Goal: Information Seeking & Learning: Learn about a topic

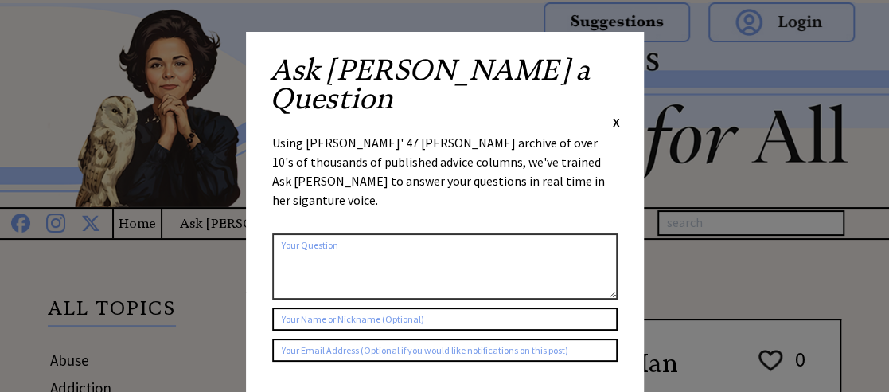
click at [626, 75] on div "Ask Ann a Question X Using Ann Landers' 47 vear archive of over 10's of thousan…" at bounding box center [445, 301] width 398 height 538
click at [617, 114] on span "X" at bounding box center [616, 122] width 7 height 16
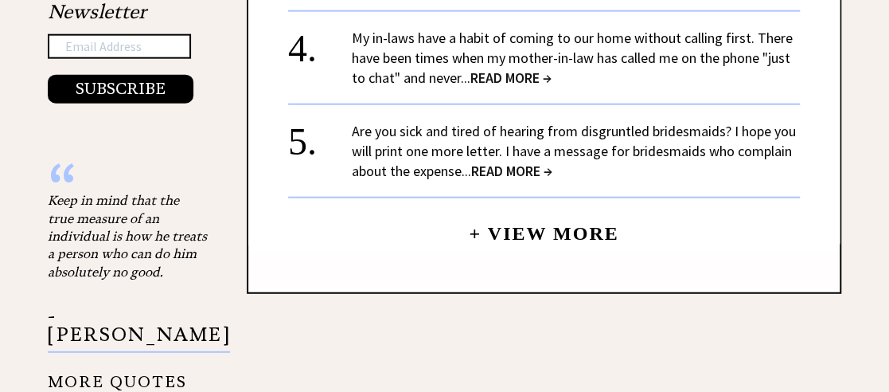
scroll to position [1752, 0]
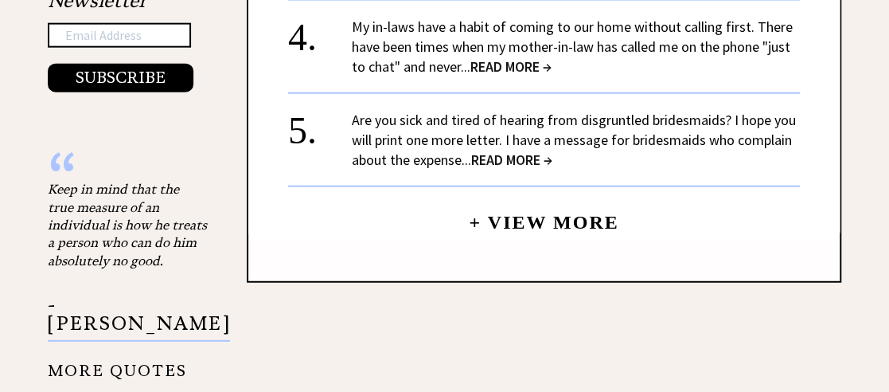
click at [541, 198] on link "+ View More" at bounding box center [544, 215] width 150 height 34
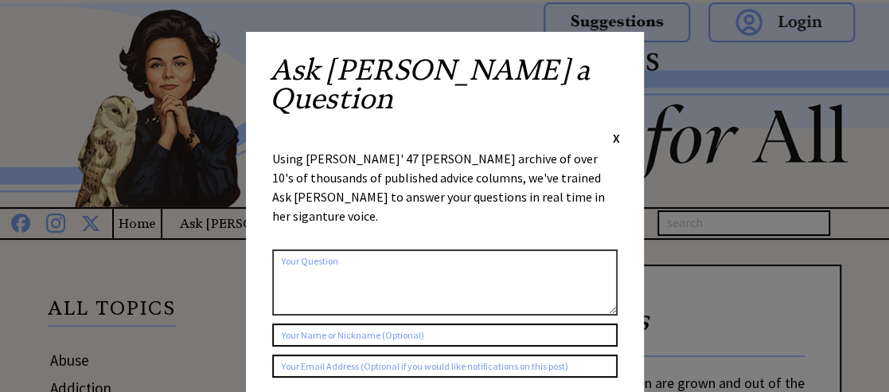
click at [613, 130] on span "X" at bounding box center [616, 138] width 7 height 16
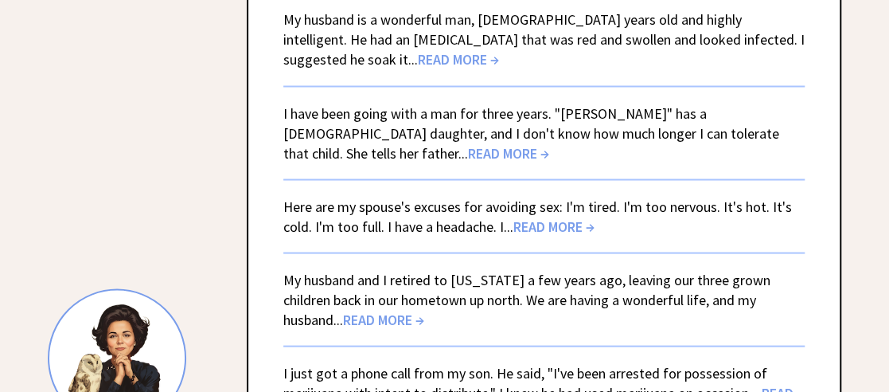
scroll to position [1241, 0]
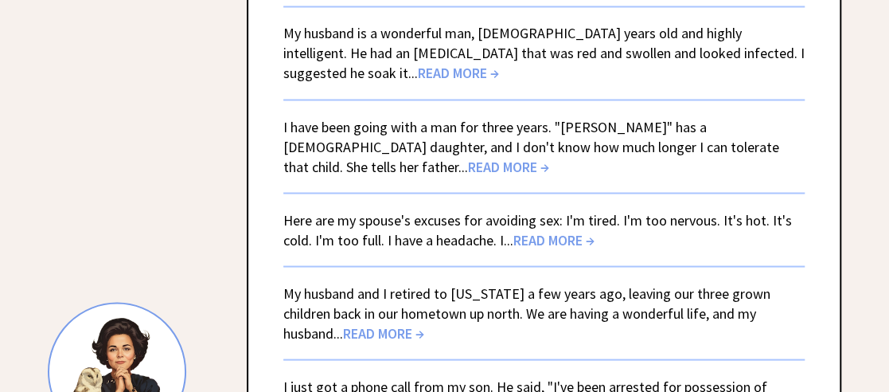
drag, startPoint x: 884, startPoint y: 383, endPoint x: 858, endPoint y: 369, distance: 29.9
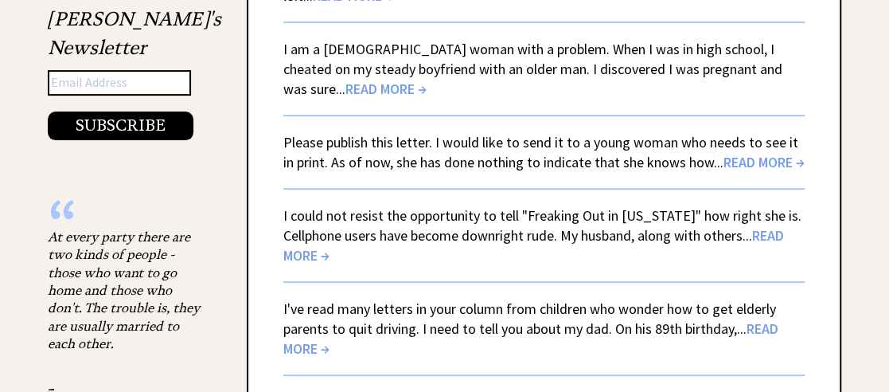
scroll to position [2855, 0]
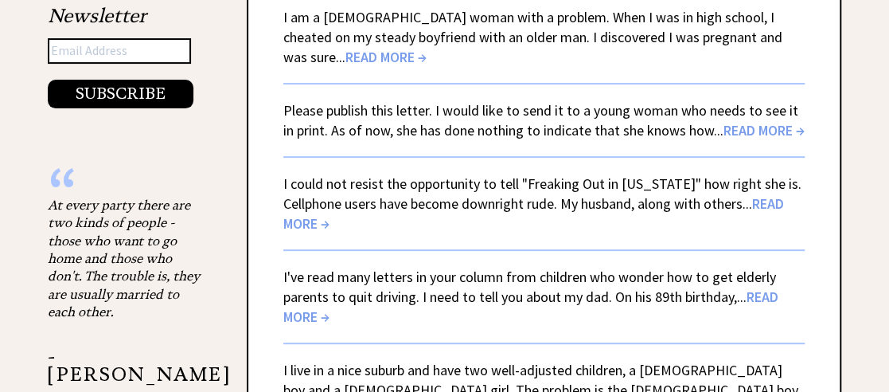
click at [719, 139] on link "Please publish this letter. I would like to send it to a young woman who needs …" at bounding box center [544, 120] width 522 height 38
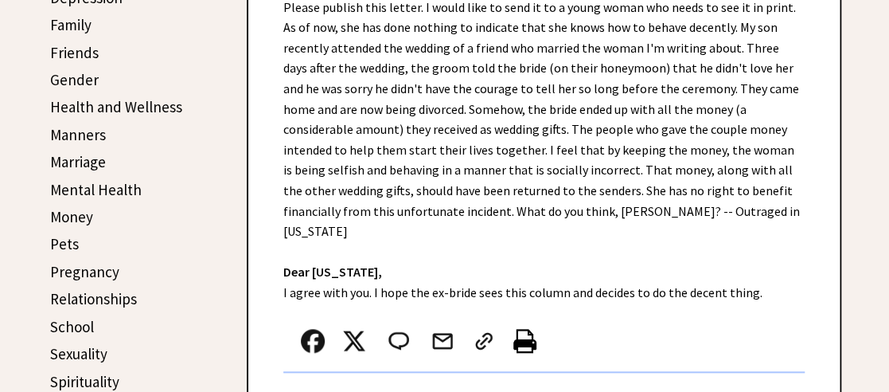
scroll to position [541, 0]
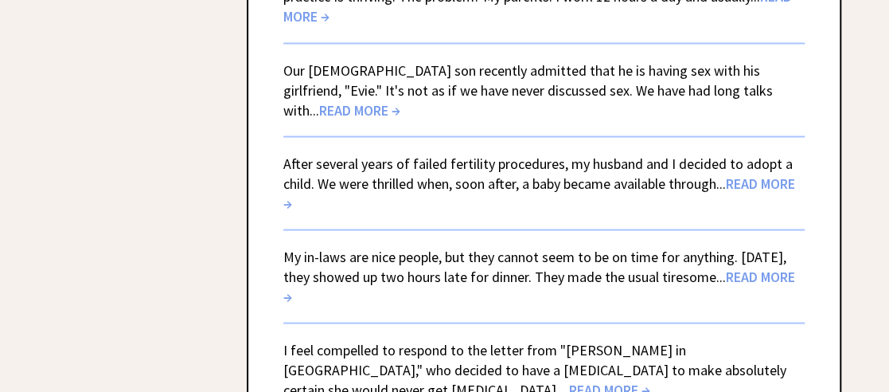
scroll to position [3980, 0]
